Goal: Book appointment/travel/reservation

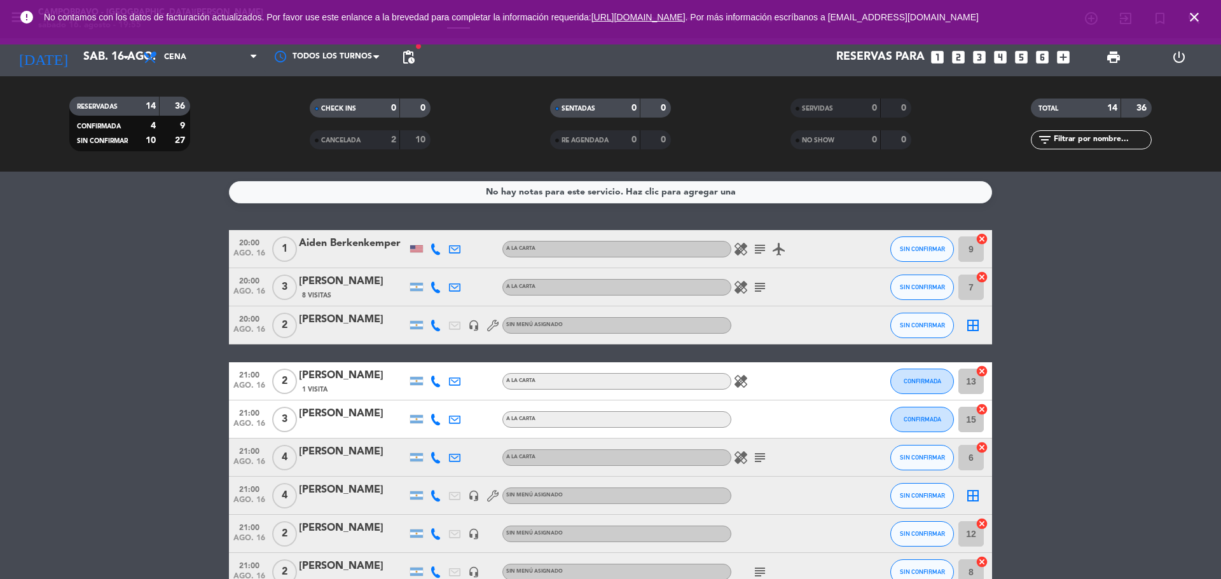
click at [1197, 17] on icon "close" at bounding box center [1194, 17] width 15 height 15
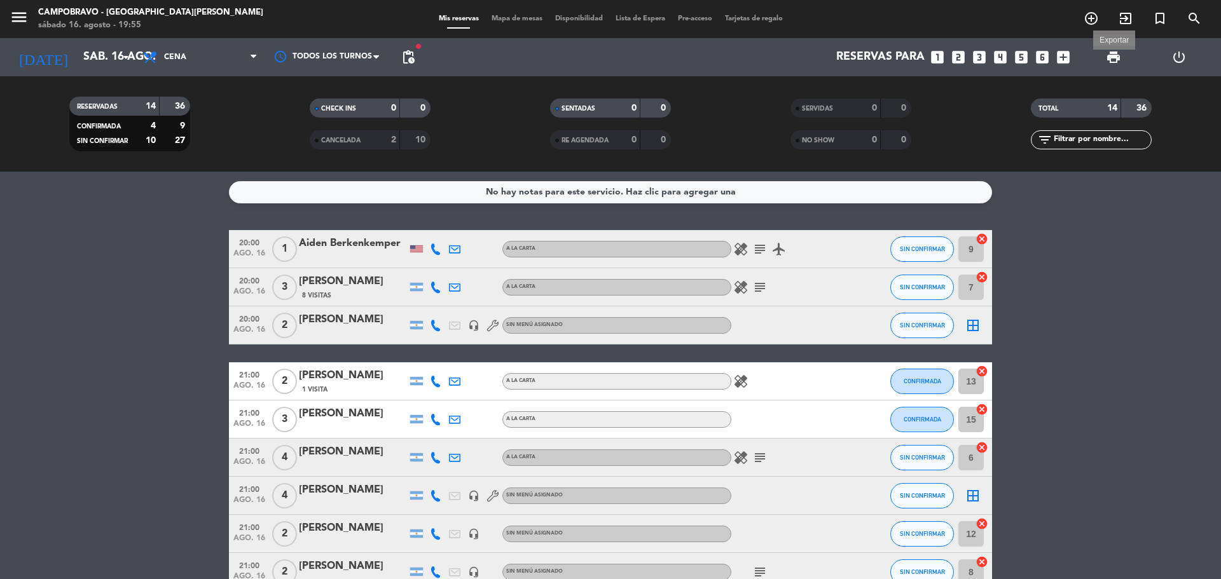
click at [1109, 59] on span "print" at bounding box center [1113, 57] width 15 height 15
click at [1113, 54] on span "print" at bounding box center [1113, 57] width 15 height 15
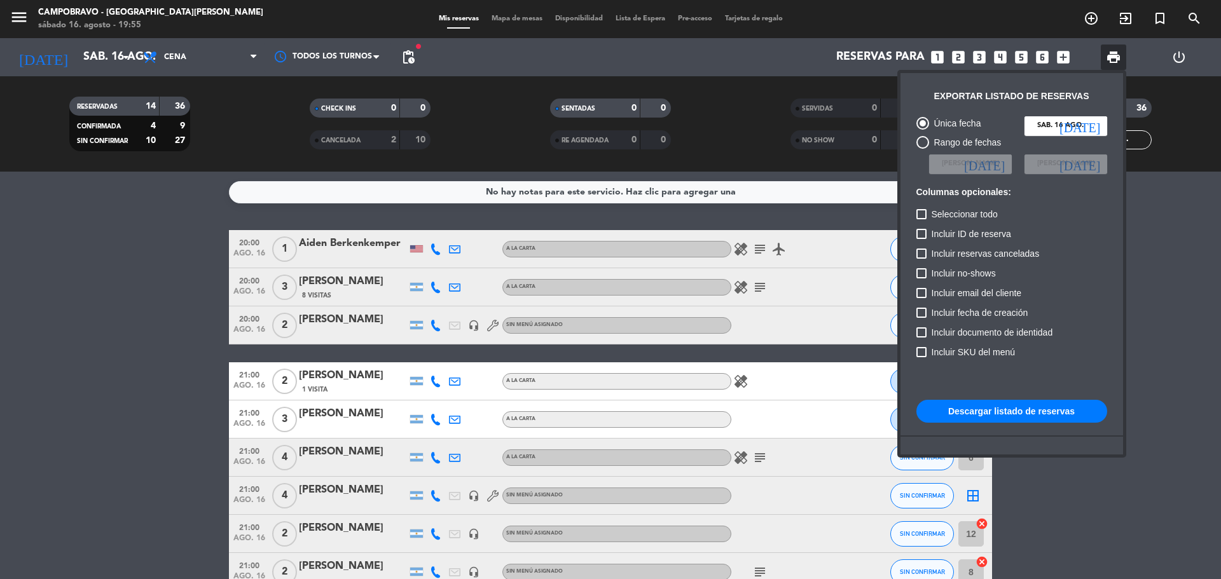
click at [1037, 407] on button "Descargar listado de reservas" at bounding box center [1011, 411] width 191 height 23
click at [1197, 348] on div at bounding box center [610, 289] width 1221 height 579
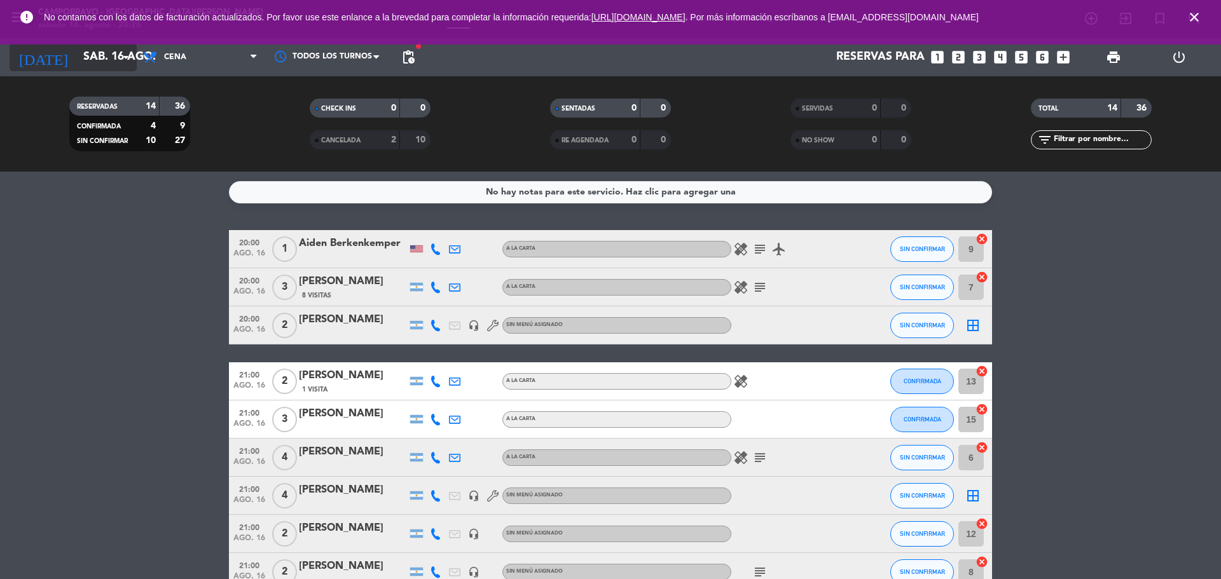
click at [122, 55] on icon "arrow_drop_down" at bounding box center [125, 57] width 15 height 15
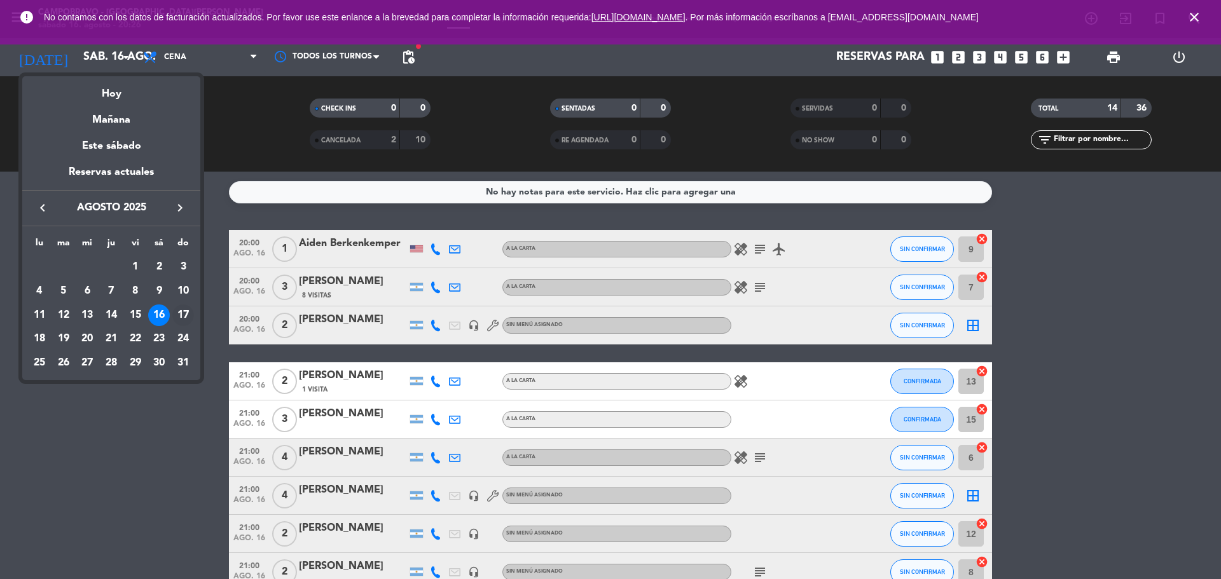
click at [182, 312] on div "17" at bounding box center [183, 316] width 22 height 22
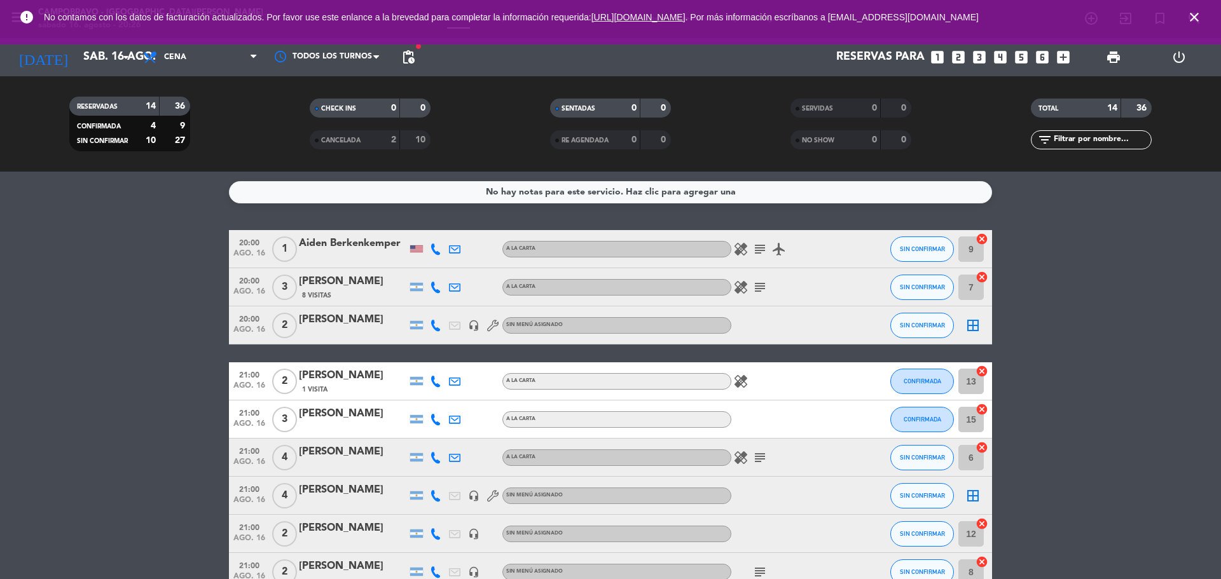
type input "dom. 17 ago."
click at [203, 53] on span "Cena" at bounding box center [200, 57] width 127 height 28
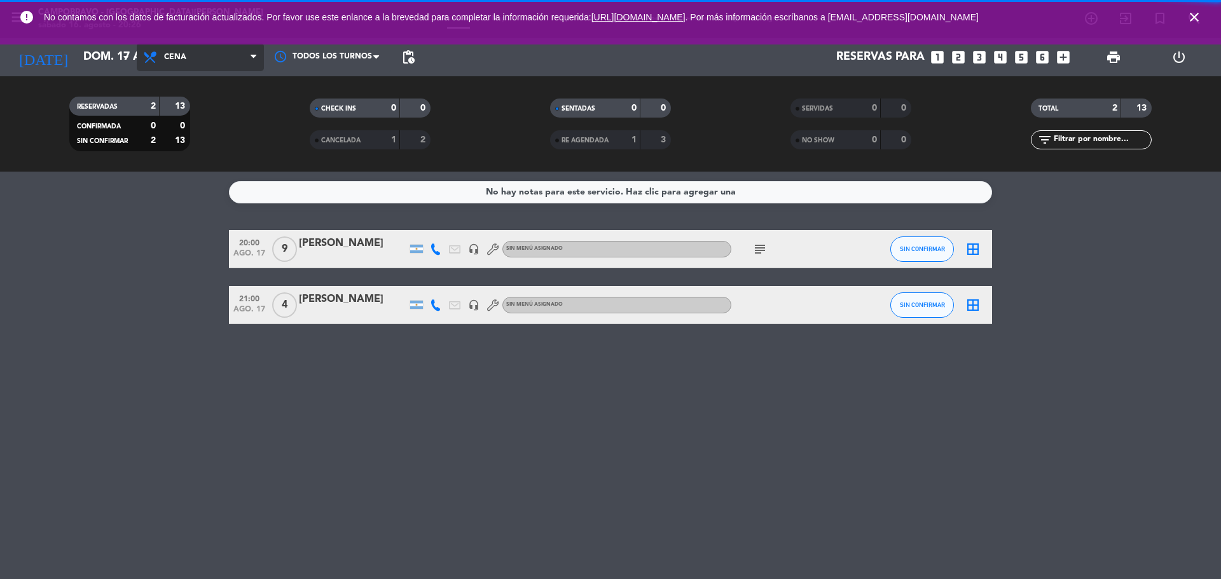
click at [196, 65] on span "Cena" at bounding box center [200, 57] width 127 height 28
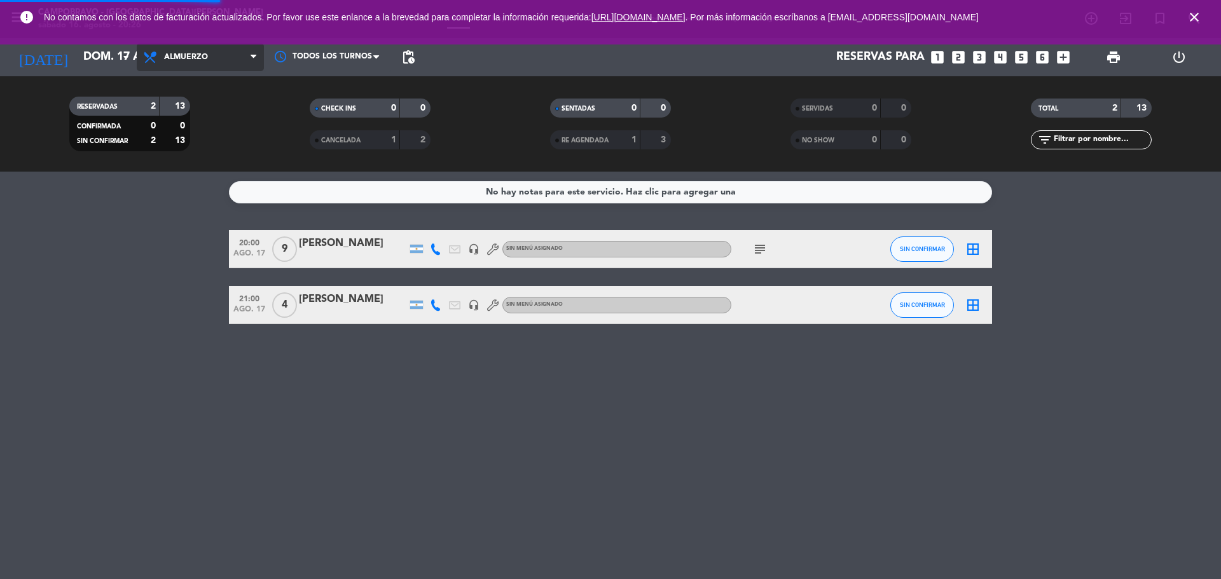
click at [189, 118] on div "menu Campobravo - [GEOGRAPHIC_DATA][PERSON_NAME] sábado 16. agosto - 20:26 Mis …" at bounding box center [610, 86] width 1221 height 172
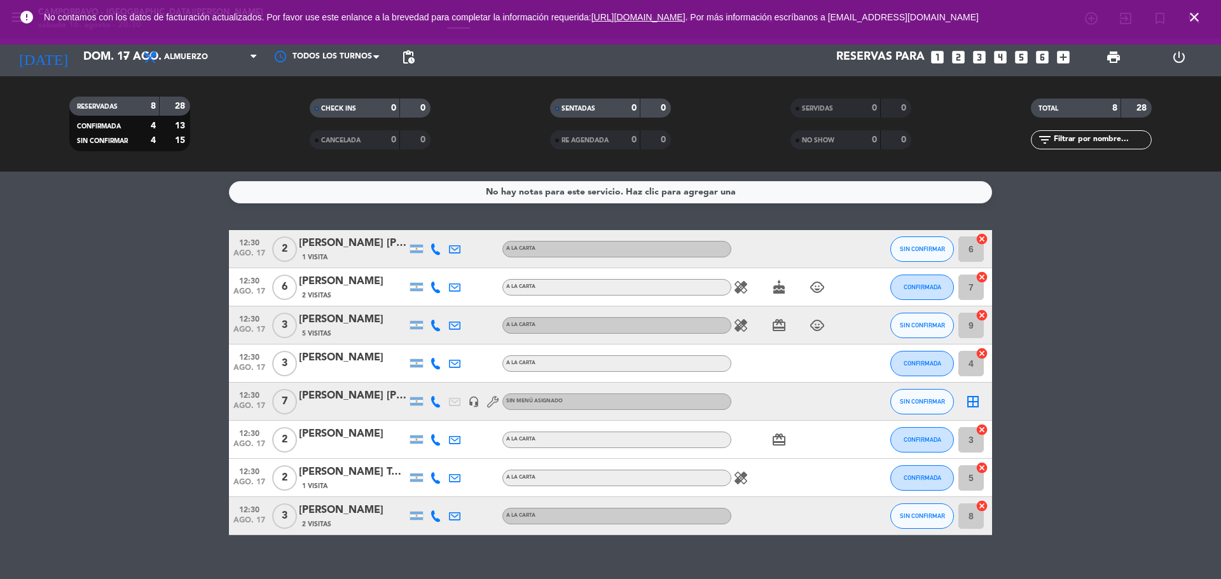
click at [1017, 60] on icon "looks_5" at bounding box center [1021, 57] width 17 height 17
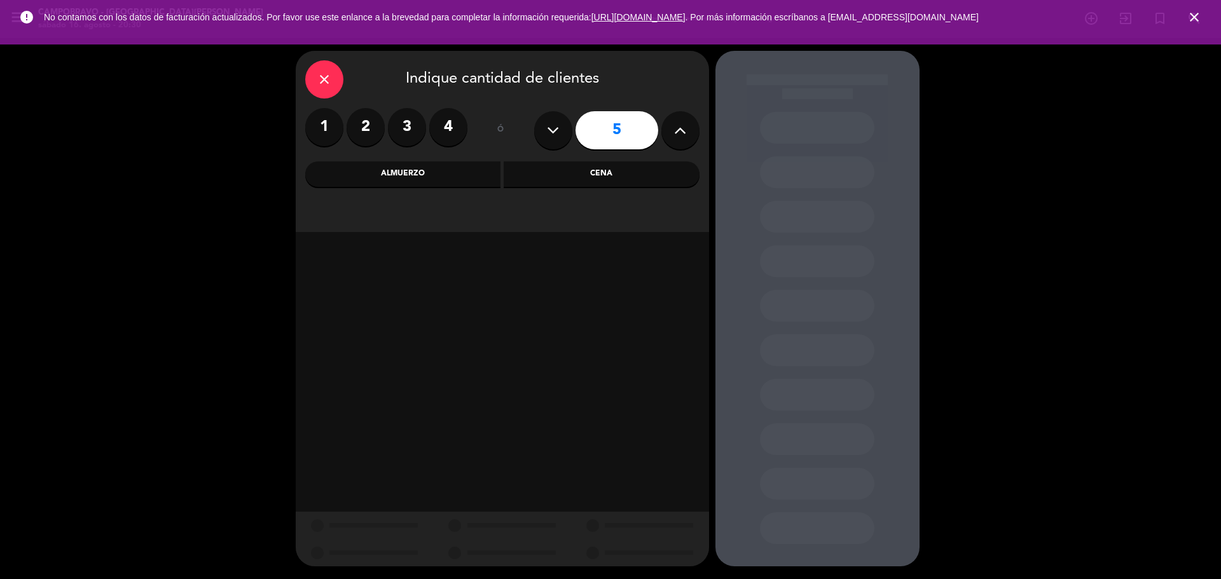
click at [462, 167] on div "Almuerzo" at bounding box center [403, 174] width 196 height 25
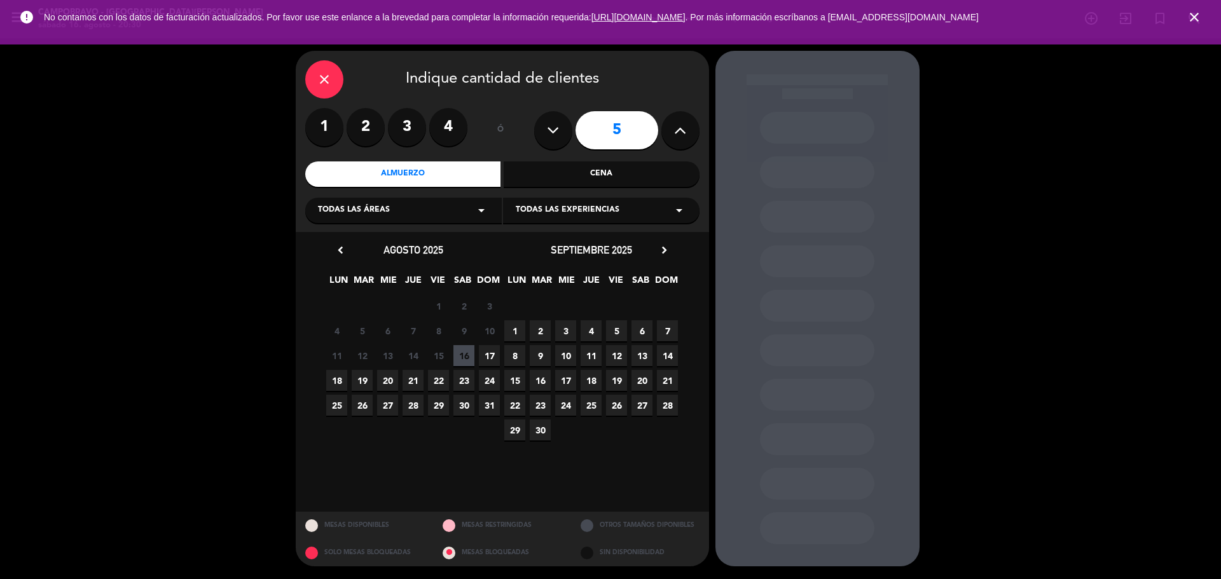
click at [488, 355] on span "17" at bounding box center [489, 355] width 21 height 21
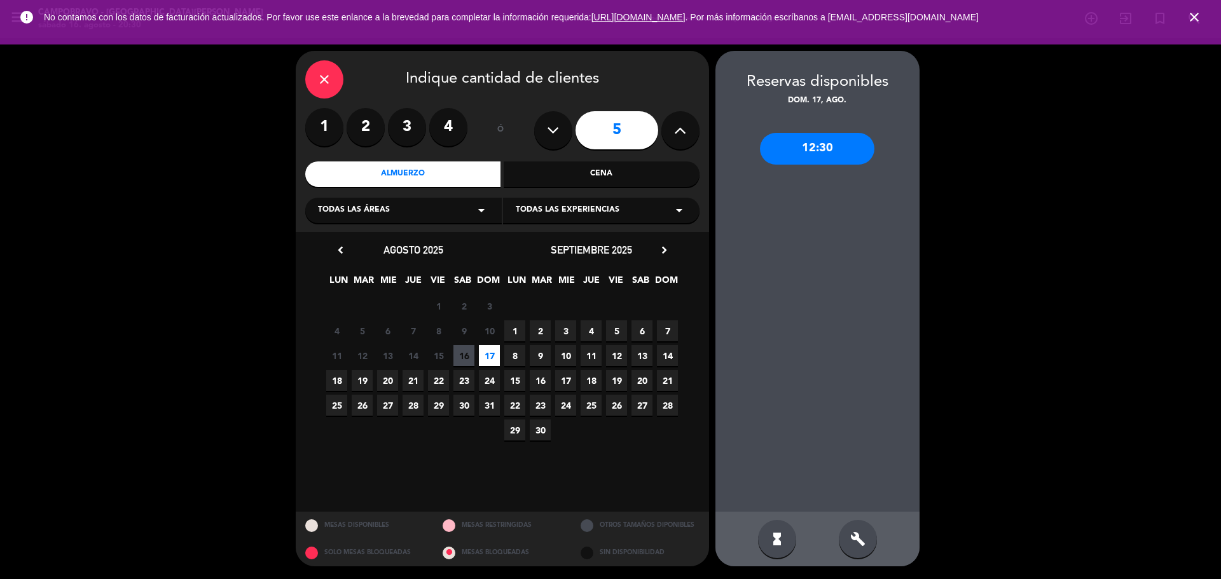
click at [830, 155] on div "12:30" at bounding box center [817, 149] width 114 height 32
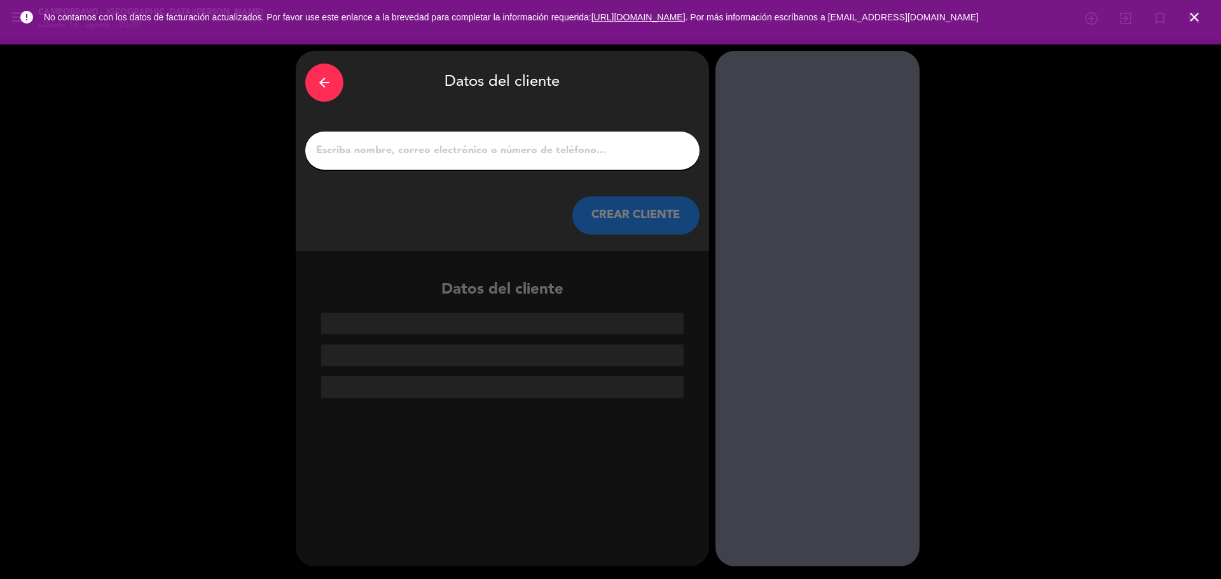
click at [462, 142] on input "1" at bounding box center [502, 151] width 375 height 18
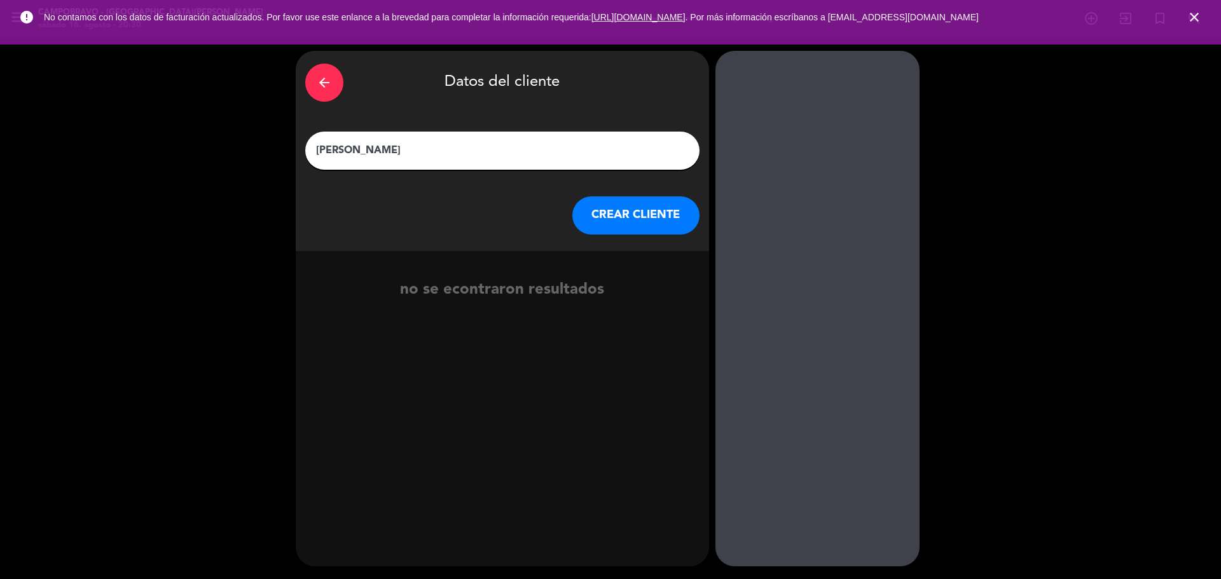
type input "[PERSON_NAME]"
click at [616, 216] on button "CREAR CLIENTE" at bounding box center [635, 215] width 127 height 38
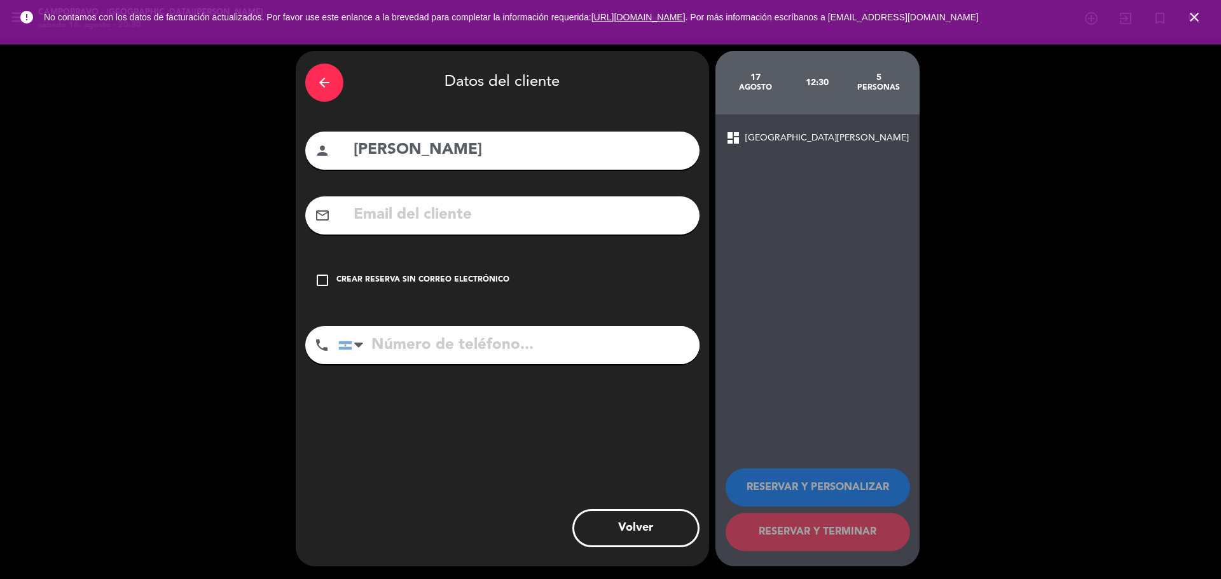
click at [322, 283] on icon "check_box_outline_blank" at bounding box center [322, 280] width 15 height 15
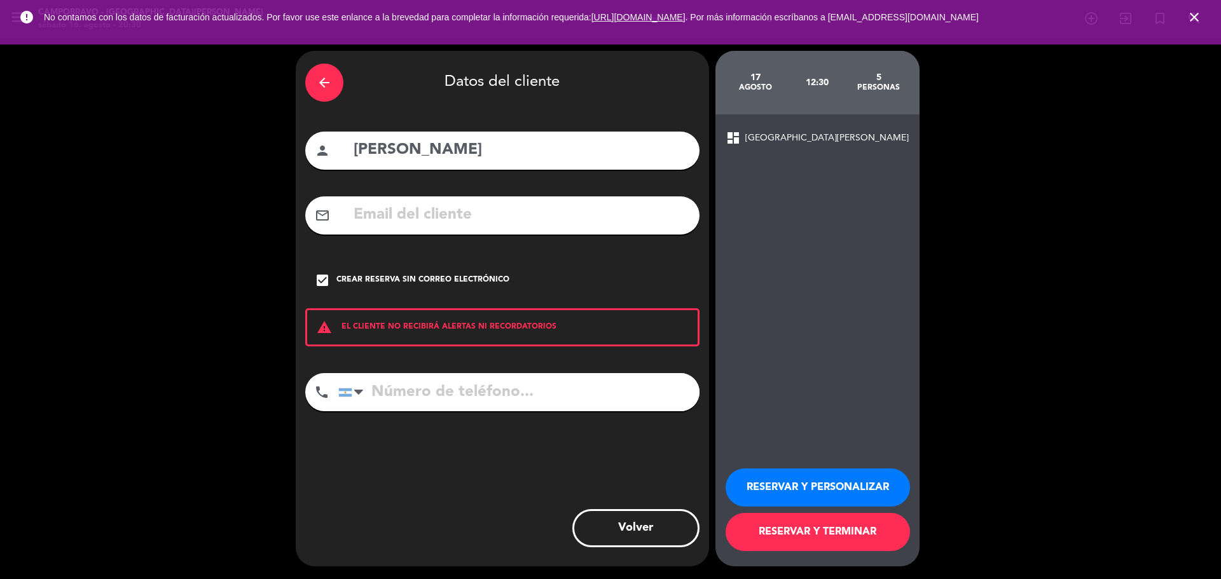
click at [413, 384] on input "tel" at bounding box center [518, 392] width 361 height 38
type input "1151555119"
click at [820, 535] on button "RESERVAR Y TERMINAR" at bounding box center [818, 532] width 184 height 38
